Goal: Task Accomplishment & Management: Manage account settings

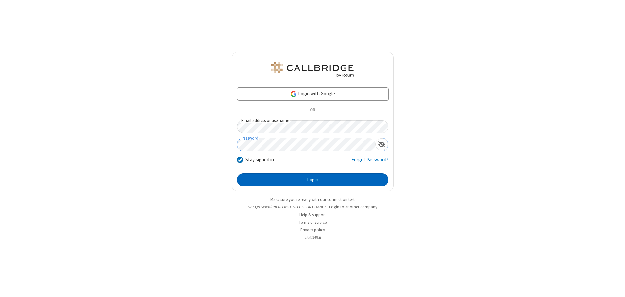
click at [313, 180] on button "Login" at bounding box center [312, 180] width 151 height 13
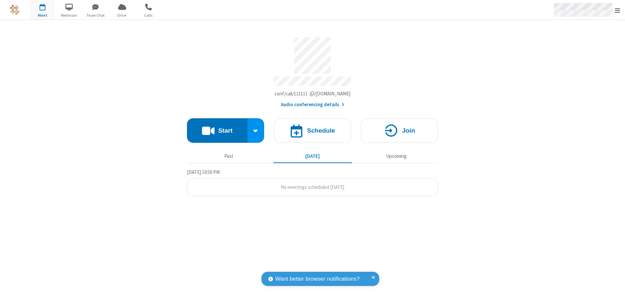
click at [618, 10] on span "Open menu" at bounding box center [617, 10] width 5 height 7
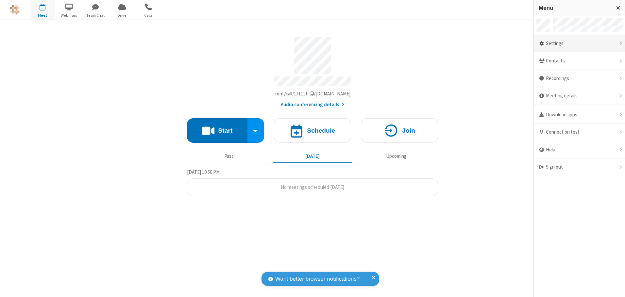
click at [579, 43] on div "Settings" at bounding box center [579, 44] width 91 height 18
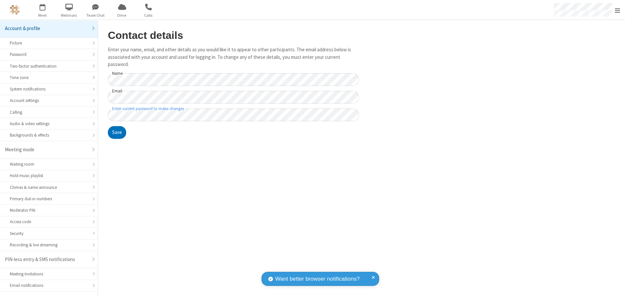
scroll to position [11, 0]
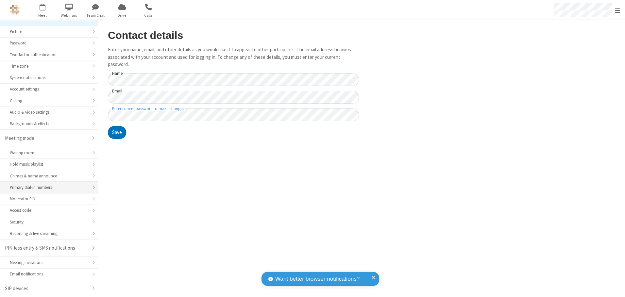
click at [46, 188] on div "Primary dial-in numbers" at bounding box center [49, 187] width 78 height 6
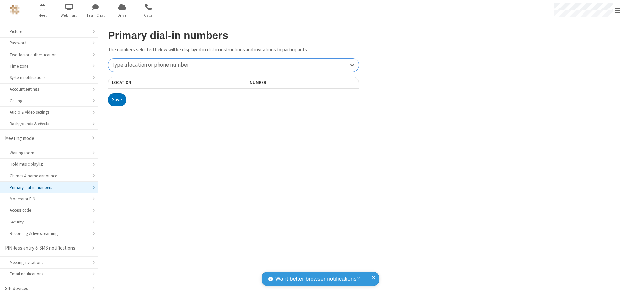
click at [233, 65] on div "Type a location or phone number" at bounding box center [233, 65] width 250 height 13
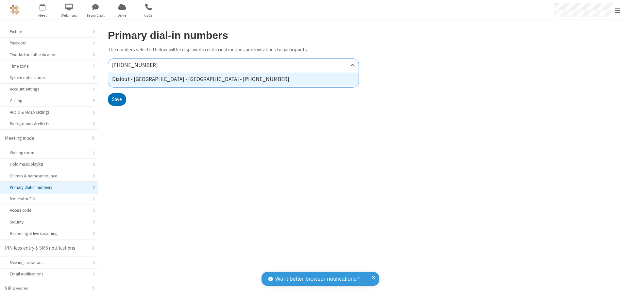
type input "[PHONE_NUMBER]"
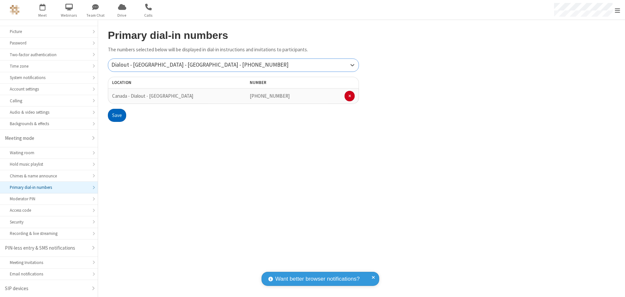
click at [117, 115] on button "Save" at bounding box center [117, 115] width 18 height 13
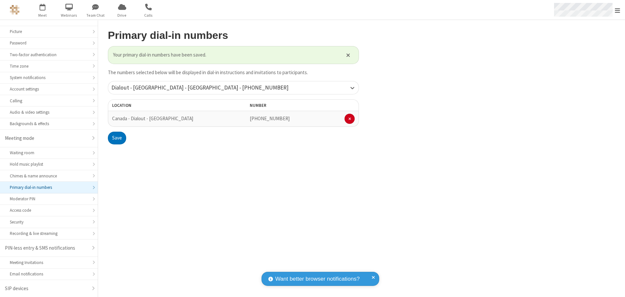
click at [618, 10] on span "Open menu" at bounding box center [617, 10] width 5 height 7
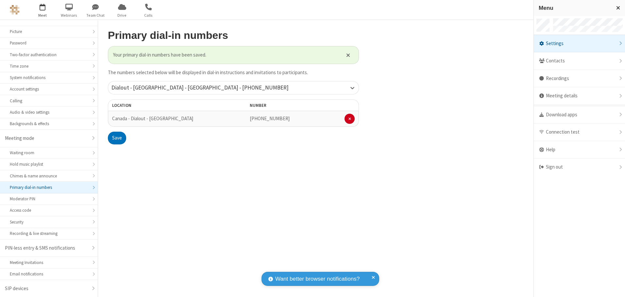
click at [43, 10] on span "button" at bounding box center [42, 6] width 25 height 11
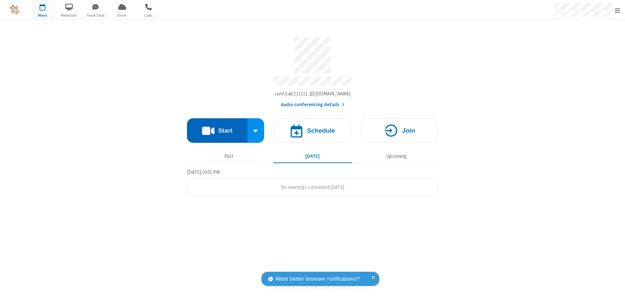
click at [217, 128] on button "Start" at bounding box center [217, 130] width 60 height 25
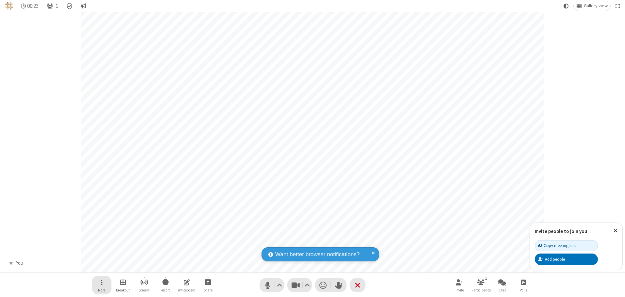
click at [101, 282] on span "Open menu" at bounding box center [102, 282] width 2 height 8
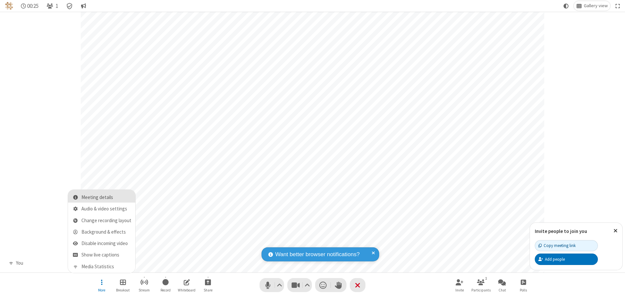
click at [106, 198] on span "Meeting details" at bounding box center [106, 198] width 50 height 6
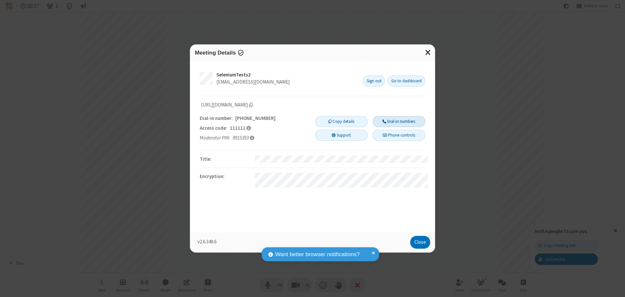
click at [399, 121] on button "Dial-in numbers" at bounding box center [399, 121] width 53 height 11
